Goal: Task Accomplishment & Management: Complete application form

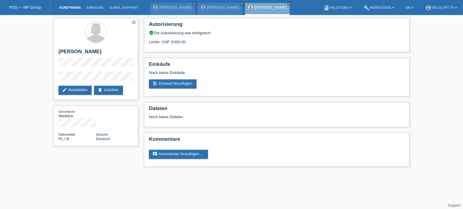
click at [77, 8] on link "Kund*innen" at bounding box center [69, 8] width 27 height 4
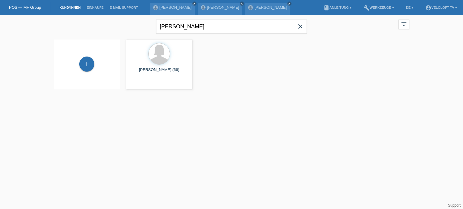
click at [299, 29] on icon "close" at bounding box center [299, 26] width 7 height 7
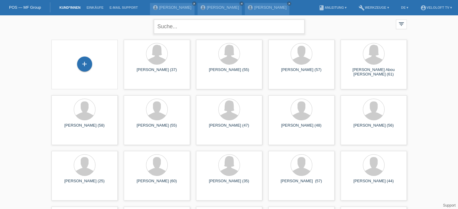
click at [170, 25] on input "text" at bounding box center [229, 27] width 151 height 14
click at [176, 25] on input "text" at bounding box center [229, 27] width 151 height 14
type input "Müller Rosmarie"
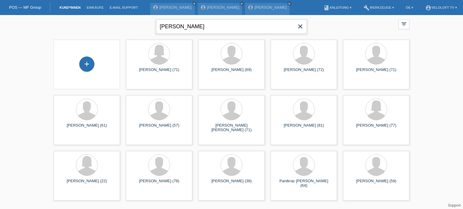
drag, startPoint x: 207, startPoint y: 25, endPoint x: 159, endPoint y: 26, distance: 47.9
click at [159, 26] on input "Müller Rosmarie" at bounding box center [231, 27] width 151 height 14
click at [83, 68] on div "+" at bounding box center [86, 64] width 15 height 15
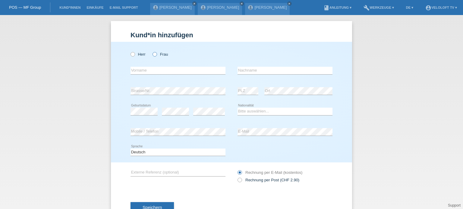
click at [151, 51] on icon at bounding box center [151, 51] width 0 height 0
click at [152, 54] on input "Frau" at bounding box center [154, 54] width 4 height 4
radio input "true"
click at [138, 71] on input "text" at bounding box center [177, 71] width 95 height 8
paste input "Müller Rosmarie"
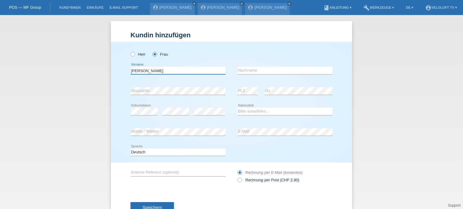
click at [155, 70] on input "Müller Rosmarie" at bounding box center [177, 71] width 95 height 8
click at [130, 71] on input "Müller Rosmarie" at bounding box center [177, 71] width 95 height 8
type input "[PERSON_NAME]"
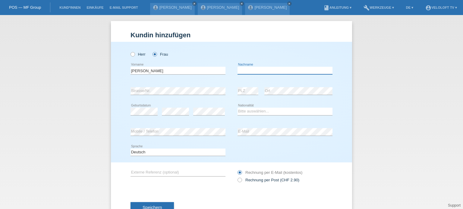
click at [252, 71] on input "text" at bounding box center [284, 71] width 95 height 8
paste input "Müller"
type input "Müller"
click at [262, 111] on select "Bitte auswählen... Schweiz Deutschland Liechtenstein Österreich ------------ Af…" at bounding box center [284, 111] width 95 height 7
select select "CH"
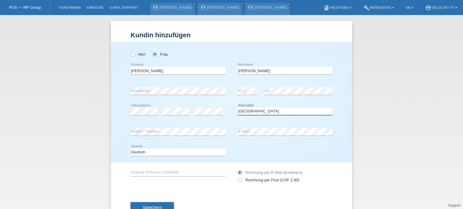
click at [237, 108] on select "Bitte auswählen... Schweiz Deutschland Liechtenstein Österreich ------------ Af…" at bounding box center [284, 111] width 95 height 7
click at [236, 177] on icon at bounding box center [236, 177] width 0 height 0
click at [237, 180] on input "Rechnung per Post (CHF 2.90)" at bounding box center [239, 182] width 4 height 8
radio input "true"
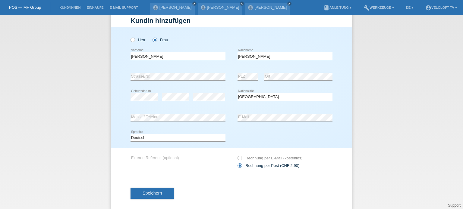
scroll to position [22, 0]
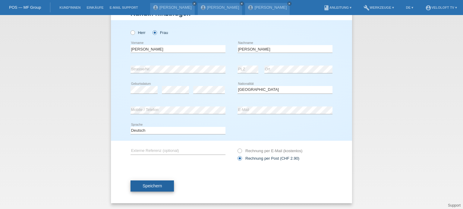
click at [146, 186] on span "Speichern" at bounding box center [151, 186] width 19 height 5
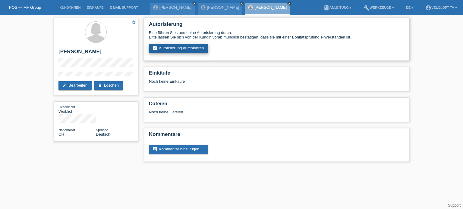
click at [164, 50] on link "assignment_turned_in Autorisierung durchführen" at bounding box center [178, 48] width 59 height 9
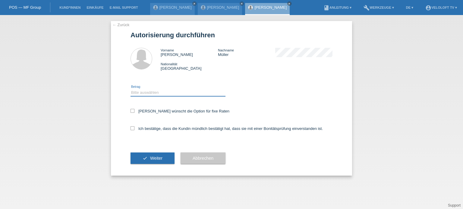
click at [147, 95] on select "Bitte auswählen CHF 1.00 - CHF 499.00 CHF 500.00 - CHF 1'999.00 CHF 2'000.00 - …" at bounding box center [177, 92] width 95 height 7
select select "3"
click at [130, 89] on select "Bitte auswählen CHF 1.00 - CHF 499.00 CHF 500.00 - CHF 1'999.00 CHF 2'000.00 - …" at bounding box center [177, 92] width 95 height 7
click at [133, 112] on icon at bounding box center [132, 111] width 4 height 4
click at [133, 112] on input "[PERSON_NAME] wünscht die Option für fixe Raten" at bounding box center [132, 111] width 4 height 4
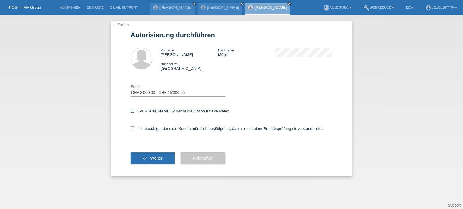
checkbox input "true"
click at [132, 129] on icon at bounding box center [132, 128] width 4 height 4
click at [132, 129] on input "Ich bestätige, dass die Kundin mündlich bestätigt hat, dass sie mit einer Bonit…" at bounding box center [132, 128] width 4 height 4
checkbox input "true"
click at [158, 159] on span "Weiter" at bounding box center [156, 158] width 12 height 5
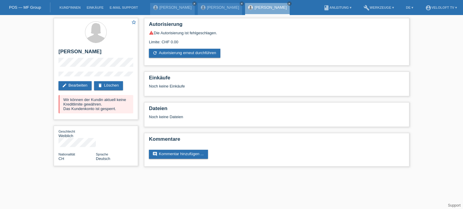
click at [23, 39] on div "star_border [PERSON_NAME] edit Bearbeiten delete Löschen Wir können der Kundin …" at bounding box center [231, 94] width 463 height 158
drag, startPoint x: 63, startPoint y: 99, endPoint x: 119, endPoint y: 108, distance: 56.7
click at [119, 108] on div "Wir können der Kundin aktuell keine Kreditlimite gewähren. Das Kundenkonto ist …" at bounding box center [95, 104] width 75 height 18
copy div "Wir können der Kundin aktuell keine Kreditlimite gewähren. Das Kundenkonto ist …"
drag, startPoint x: 116, startPoint y: 55, endPoint x: 119, endPoint y: 53, distance: 4.1
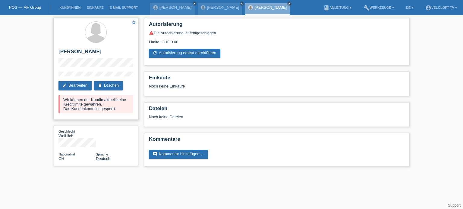
click at [118, 54] on h2 "[PERSON_NAME]" at bounding box center [95, 53] width 75 height 9
drag, startPoint x: 59, startPoint y: 49, endPoint x: 118, endPoint y: 78, distance: 66.4
click at [118, 78] on div "star_border [PERSON_NAME] edit Bearbeiten delete Löschen Wir können der Kundin …" at bounding box center [96, 69] width 84 height 102
copy div "[PERSON_NAME] edit Bearbeiten"
drag, startPoint x: 64, startPoint y: 98, endPoint x: 121, endPoint y: 109, distance: 58.2
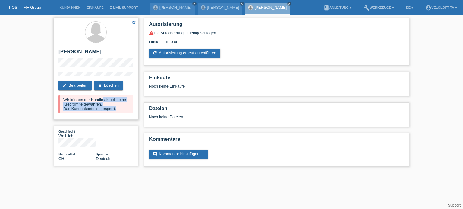
click at [121, 109] on div "Wir können der Kundin aktuell keine Kreditlimite gewähren. Das Kundenkonto ist …" at bounding box center [95, 104] width 75 height 18
copy div "Wir können der Kundin aktuell keine Kreditlimite gewähren. Das Kundenkonto ist …"
click at [73, 9] on link "Kund*innen" at bounding box center [69, 8] width 27 height 4
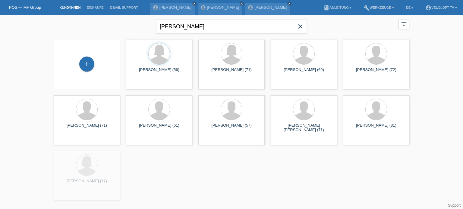
click at [301, 26] on icon "close" at bounding box center [299, 26] width 7 height 7
